Goal: Feedback & Contribution: Submit feedback/report problem

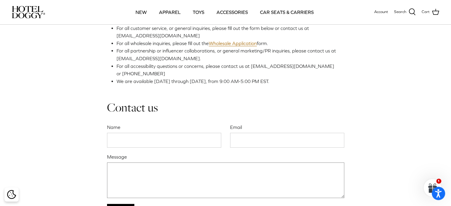
scroll to position [148, 0]
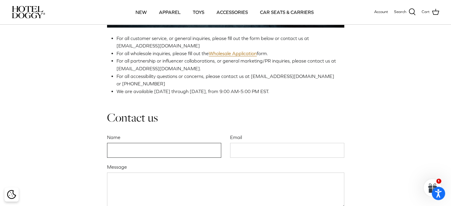
click at [180, 148] on input "Name" at bounding box center [164, 150] width 114 height 15
click at [179, 147] on input "Name" at bounding box center [164, 150] width 114 height 15
type input "[PERSON_NAME]"
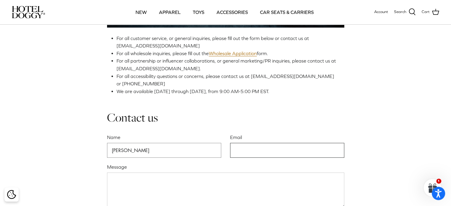
type input "[EMAIL_ADDRESS][DOMAIN_NAME]"
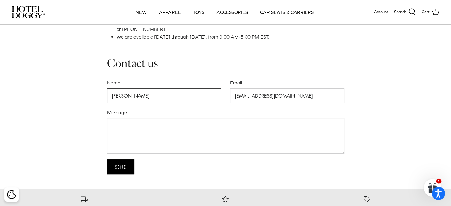
scroll to position [237, 0]
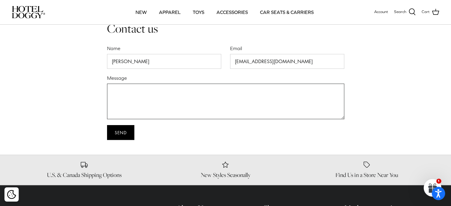
click at [217, 93] on textarea "Message" at bounding box center [225, 102] width 237 height 36
paste textarea "Dear Hotel Doggy Team, I'm [PERSON_NAME], founder of Kal's Pals Animal Rescue, …"
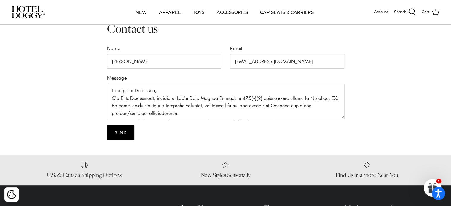
scroll to position [134, 0]
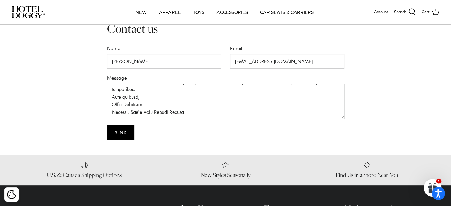
type textarea "Dear Hotel Doggy Team, I'm [PERSON_NAME], founder of Kal's Pals Animal Rescue, …"
click at [121, 134] on input "Send" at bounding box center [120, 132] width 27 height 15
